Goal: Check status: Check status

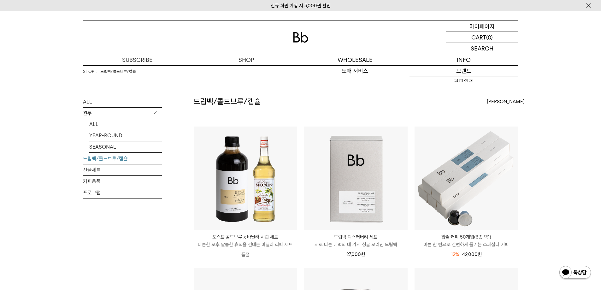
click at [477, 24] on p "마이페이지" at bounding box center [481, 26] width 25 height 11
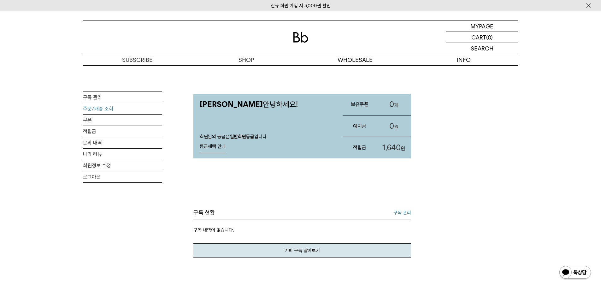
click at [116, 107] on link "주문/배송 조회" at bounding box center [122, 108] width 79 height 11
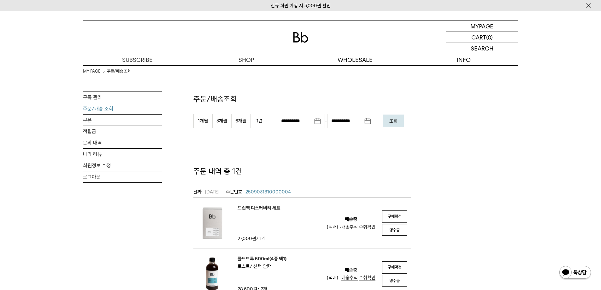
click at [354, 227] on span "배송추적" at bounding box center [349, 227] width 16 height 6
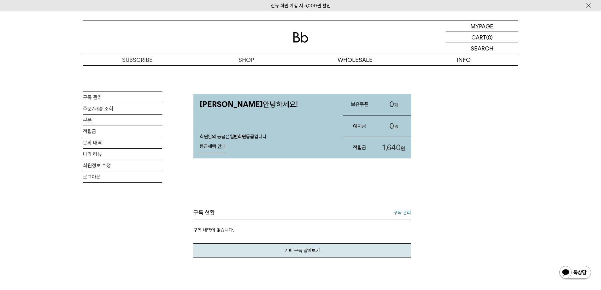
click at [216, 146] on link "등급혜택 안내" at bounding box center [213, 146] width 26 height 13
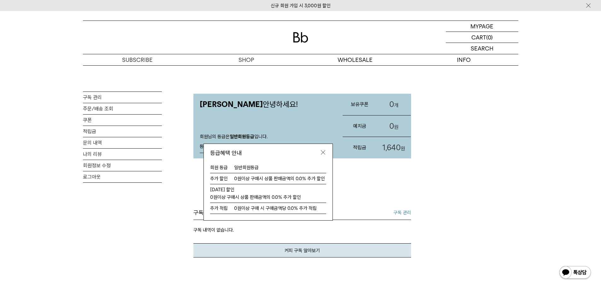
click at [326, 152] on link at bounding box center [322, 153] width 19 height 18
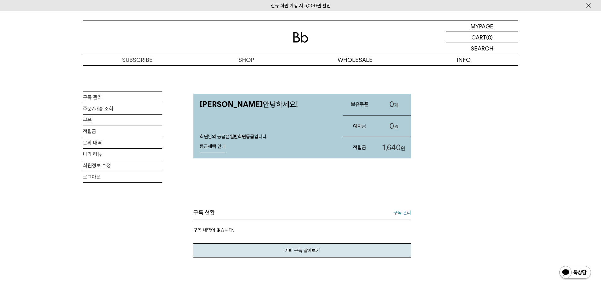
click at [246, 135] on strong "일반회원등급" at bounding box center [241, 137] width 25 height 6
